Goal: Task Accomplishment & Management: Complete application form

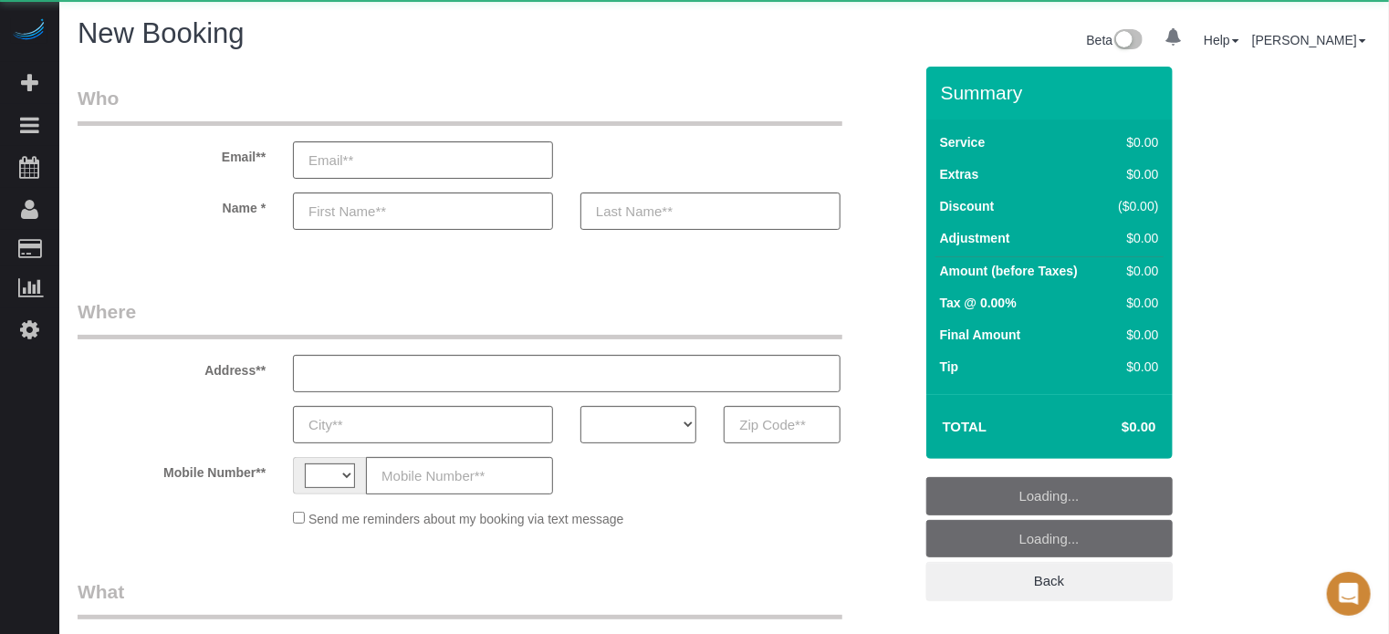
select select "string:[GEOGRAPHIC_DATA]"
select select "object:633"
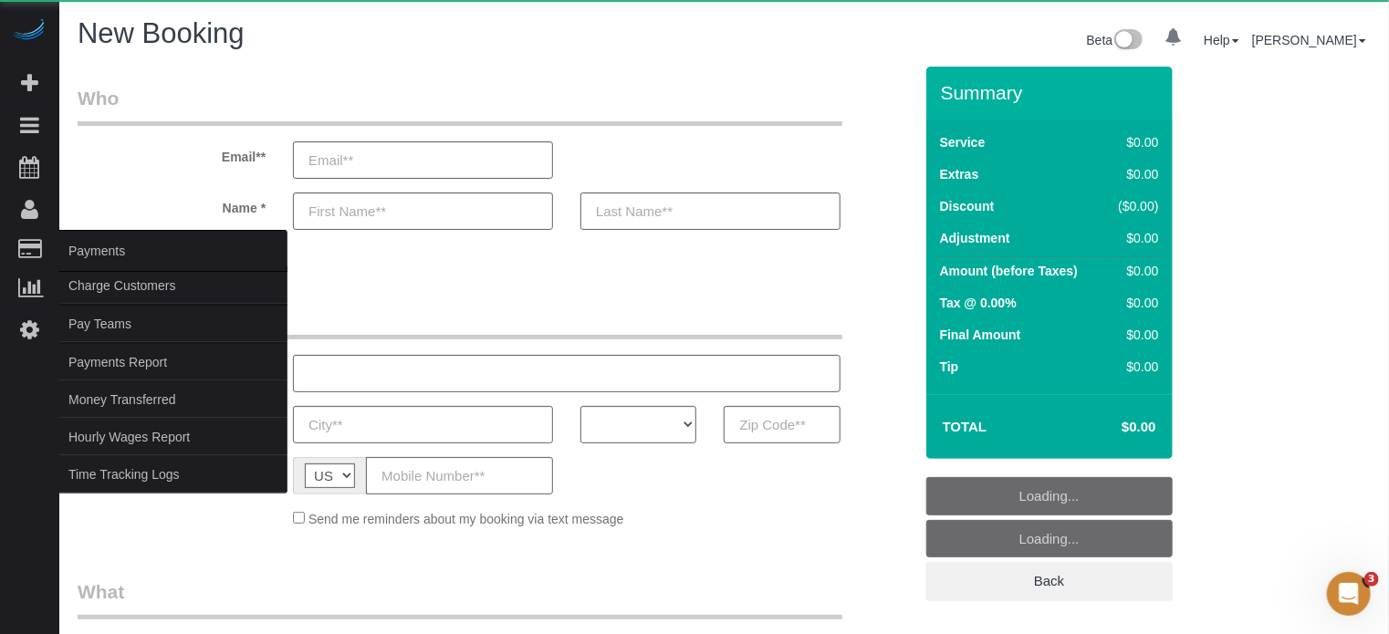
select select "4"
select select "number:9"
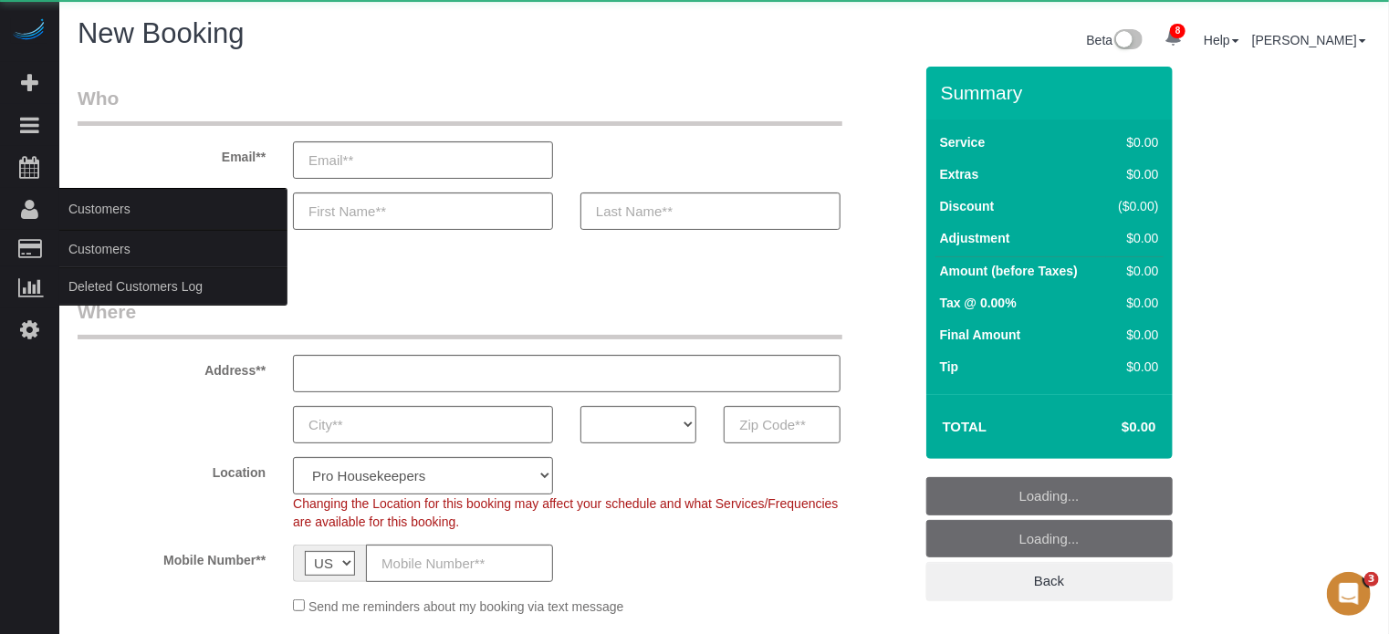
select select "object:1287"
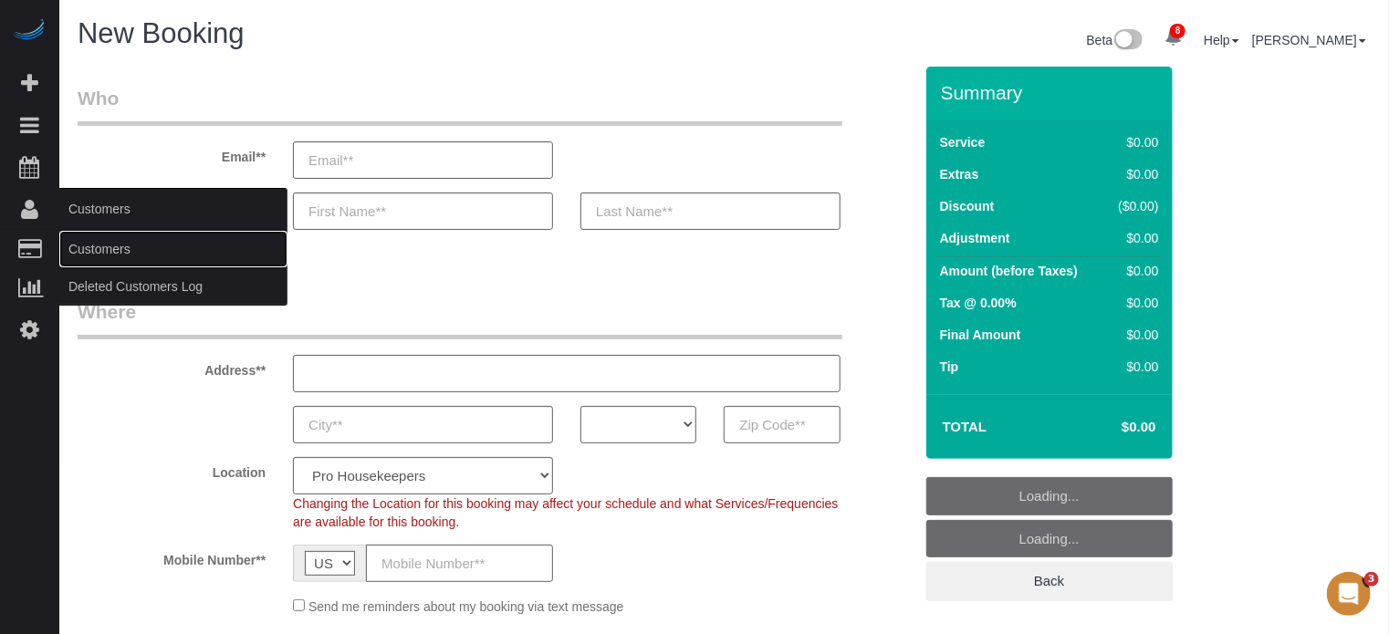
click at [84, 239] on link "Customers" at bounding box center [173, 249] width 228 height 36
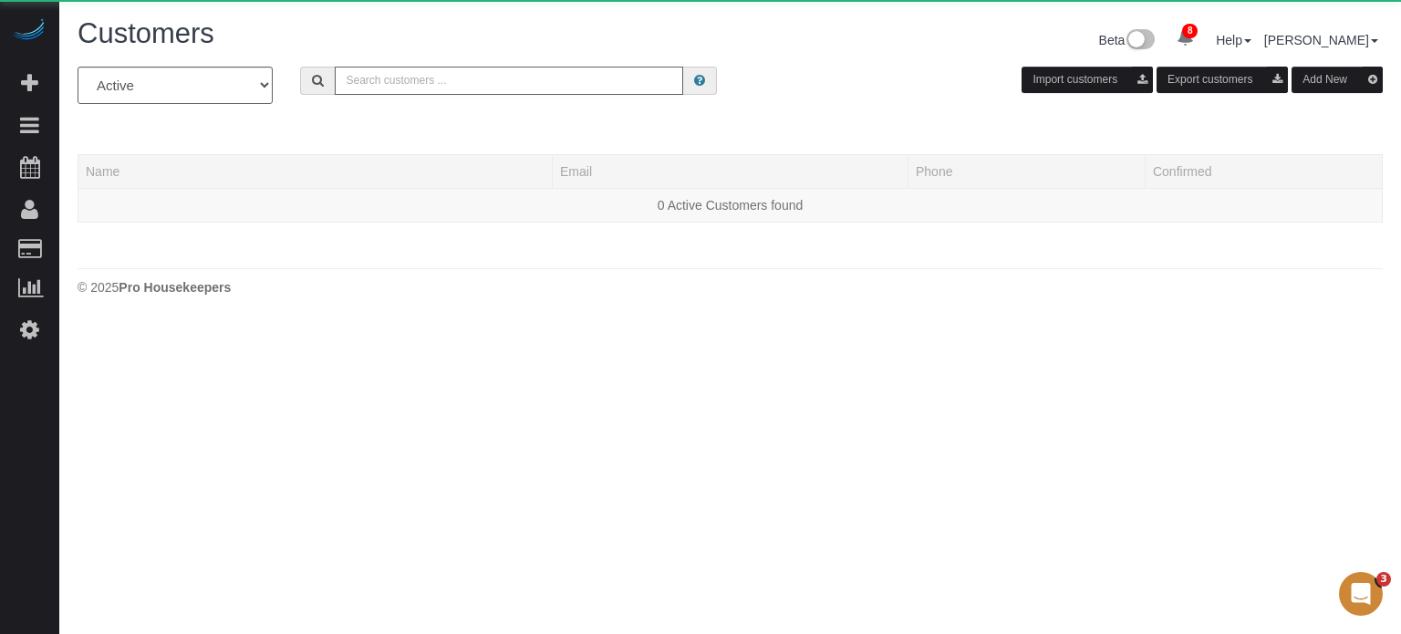
click at [419, 90] on input "text" at bounding box center [509, 81] width 349 height 28
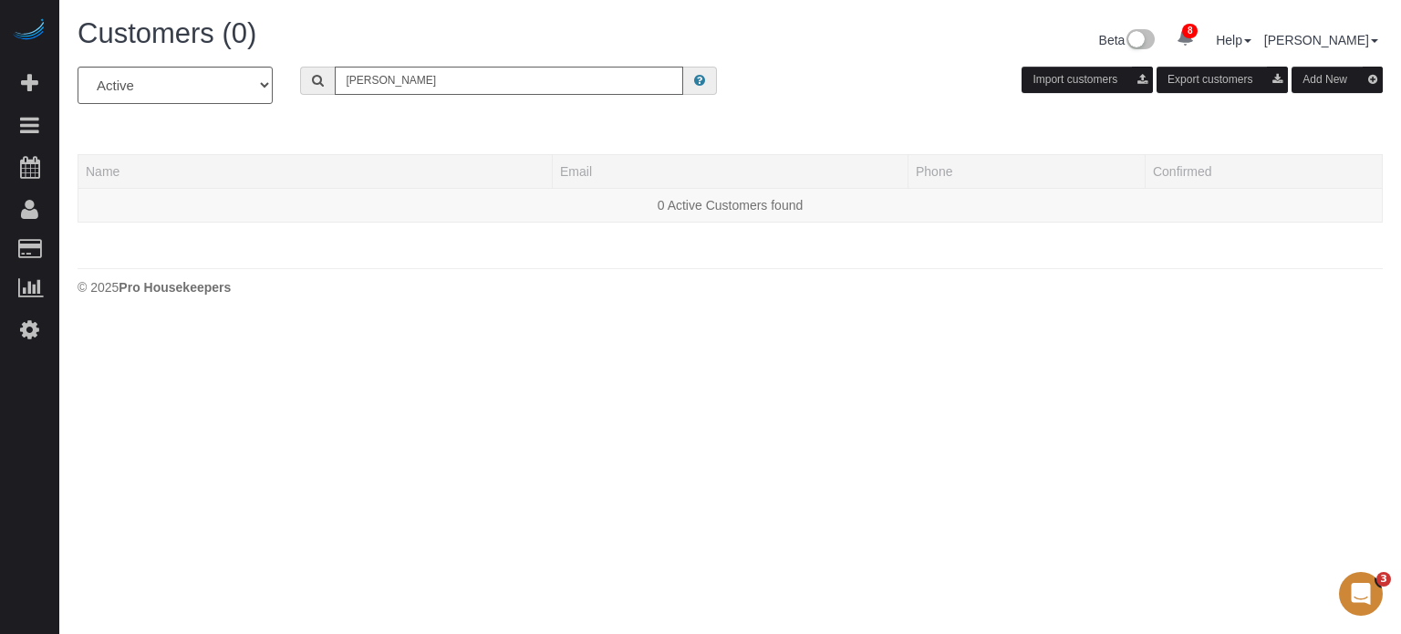
type input "[PERSON_NAME]"
click at [450, 90] on input "[PERSON_NAME]" at bounding box center [509, 81] width 349 height 28
